Goal: Task Accomplishment & Management: Complete application form

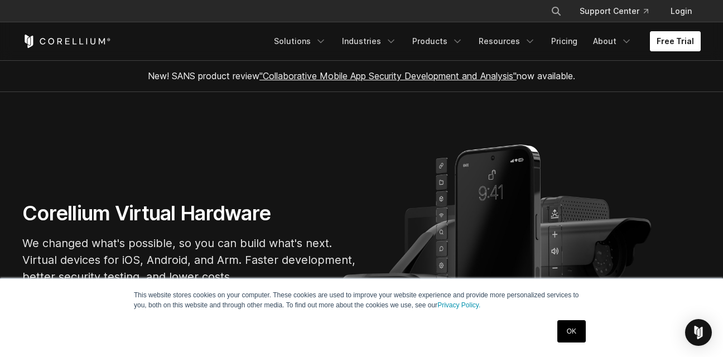
click at [686, 33] on link "Free Trial" at bounding box center [675, 41] width 51 height 20
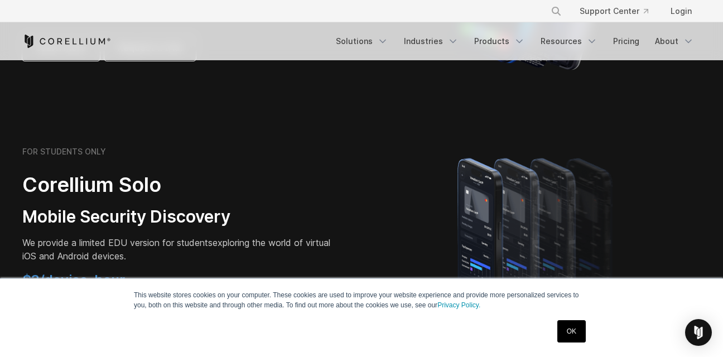
scroll to position [603, 0]
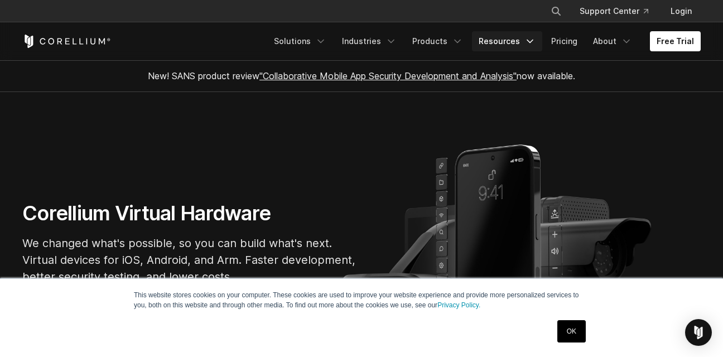
click at [536, 36] on icon "Navigation Menu" at bounding box center [530, 41] width 11 height 11
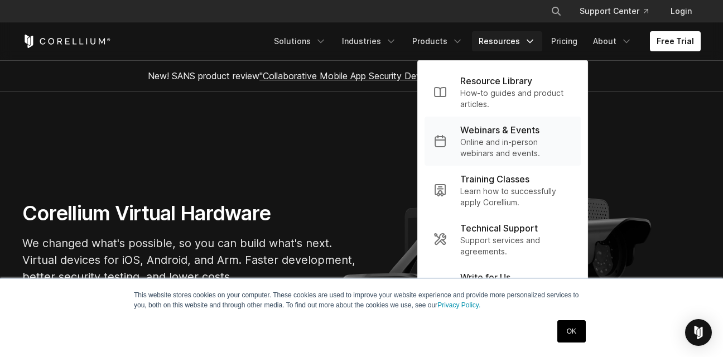
scroll to position [112, 0]
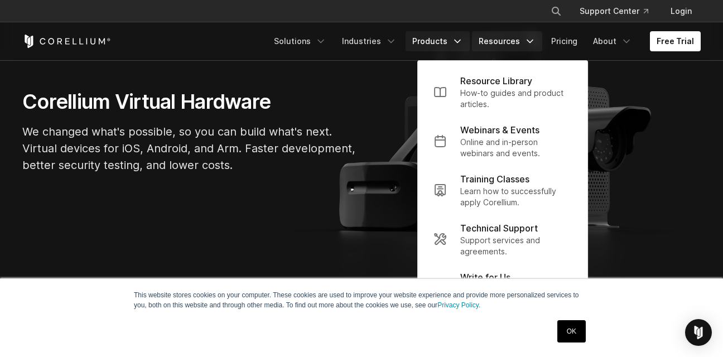
click at [463, 36] on icon "Navigation Menu" at bounding box center [457, 41] width 11 height 11
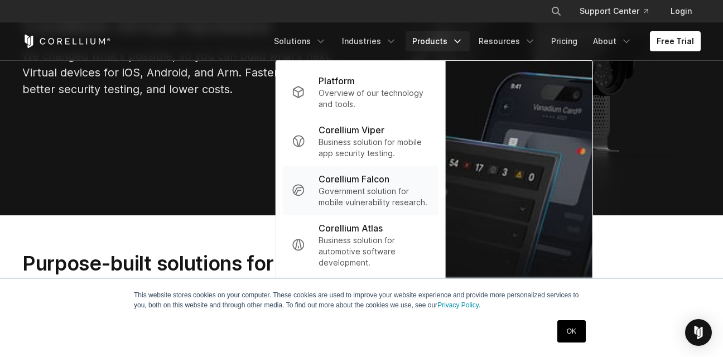
scroll to position [167, 0]
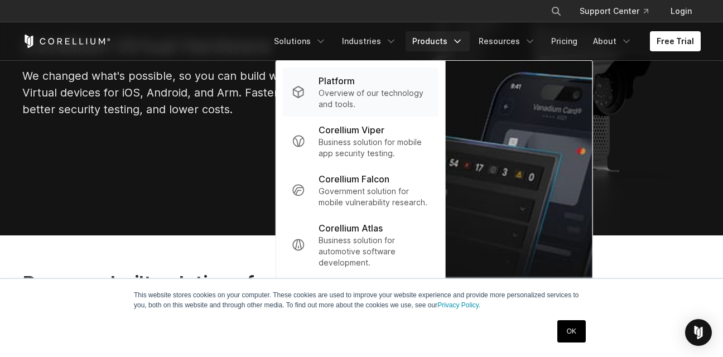
click at [430, 101] on p "Overview of our technology and tools." at bounding box center [374, 99] width 111 height 22
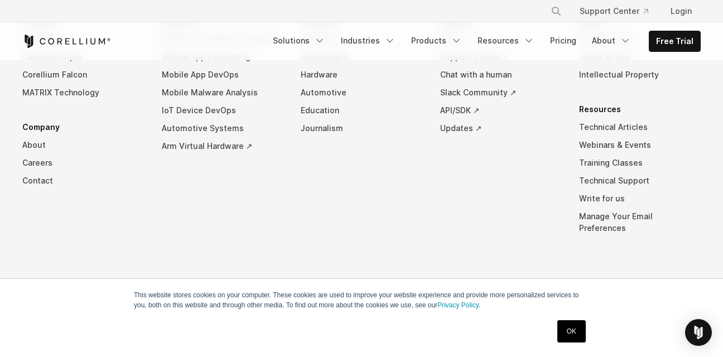
scroll to position [5136, 0]
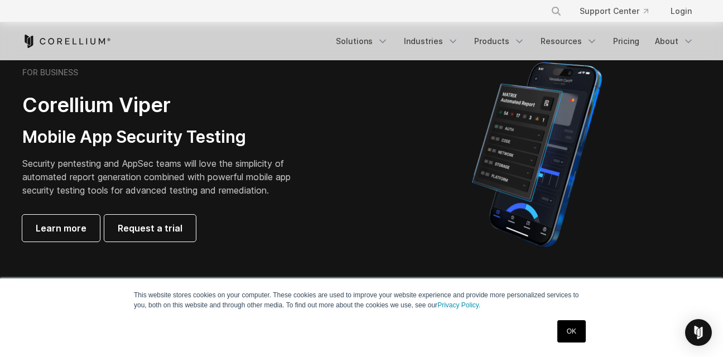
scroll to position [335, 0]
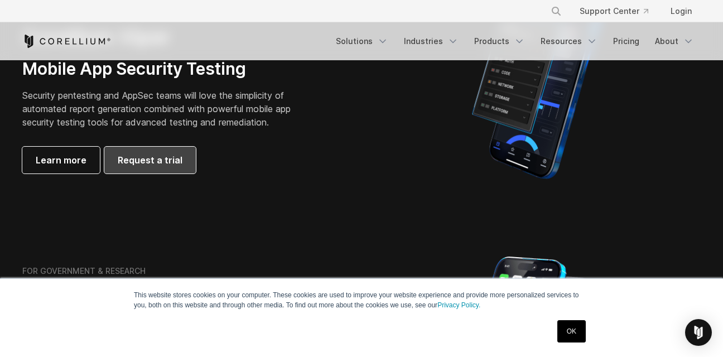
click at [146, 147] on link "Request a trial" at bounding box center [150, 160] width 92 height 27
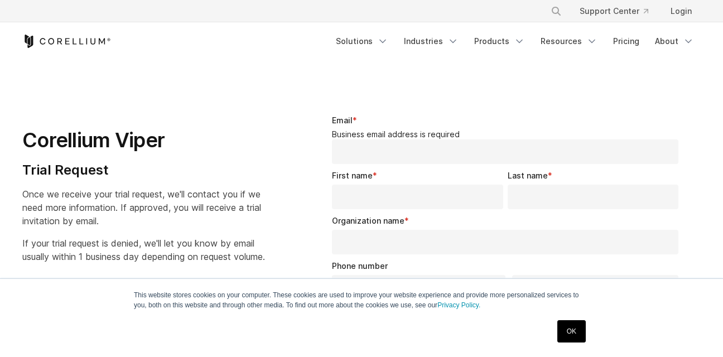
select select "**"
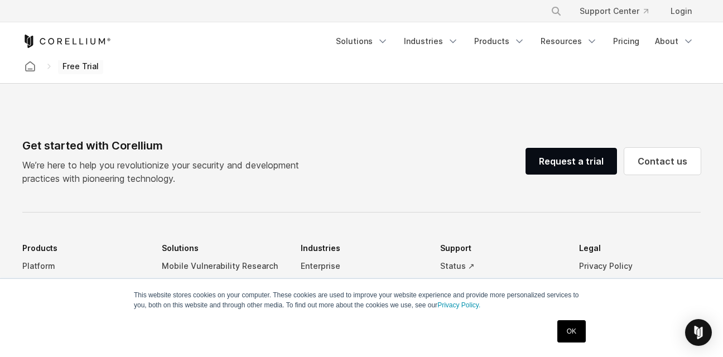
scroll to position [670, 0]
